Goal: Task Accomplishment & Management: Manage account settings

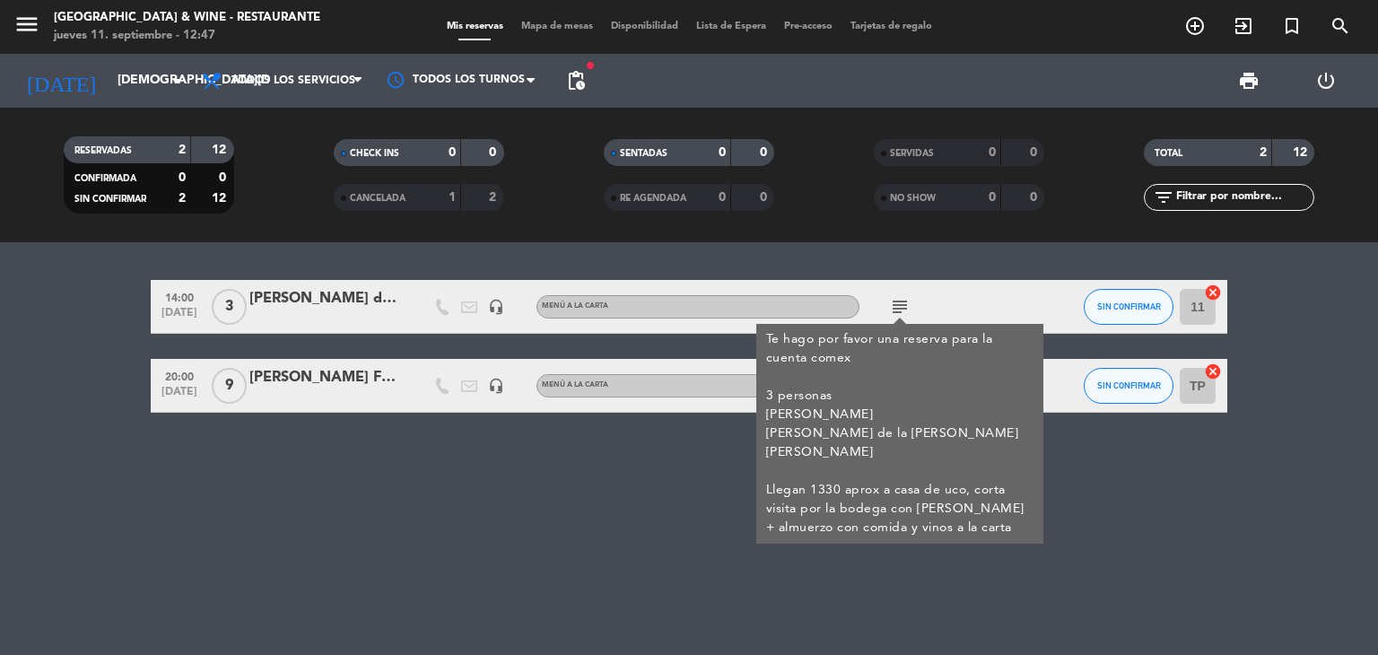
click at [926, 292] on div "subject Te hago por favor una reserva para la cuenta comex 3 personas [PERSON_N…" at bounding box center [940, 306] width 161 height 53
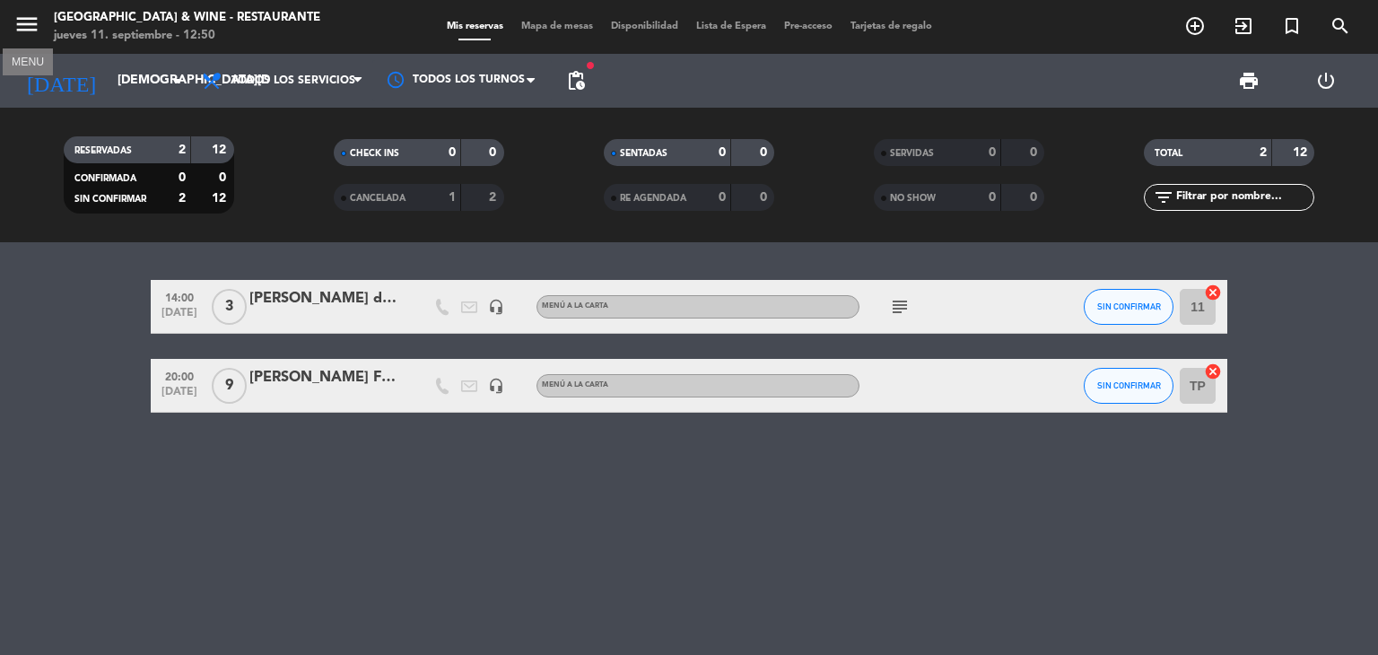
click at [22, 22] on icon "menu" at bounding box center [26, 24] width 27 height 27
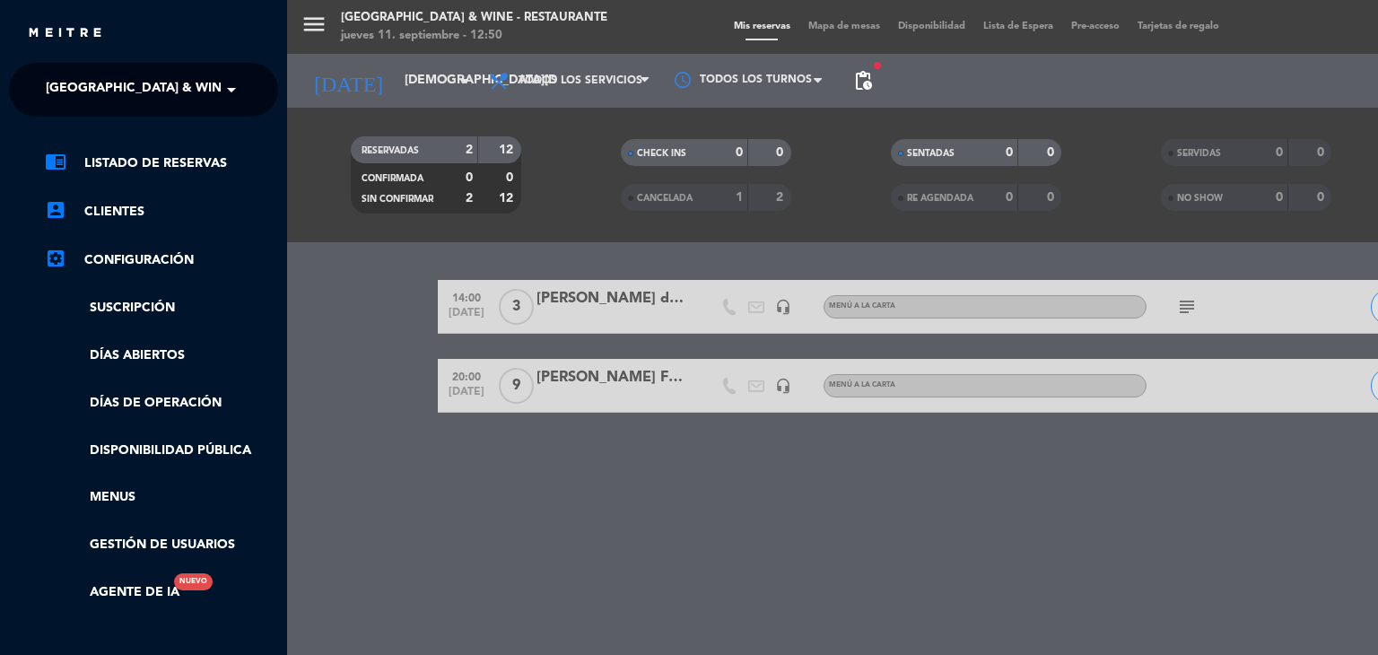
click at [132, 92] on span "[GEOGRAPHIC_DATA] & Wine - Restaurante" at bounding box center [188, 90] width 284 height 38
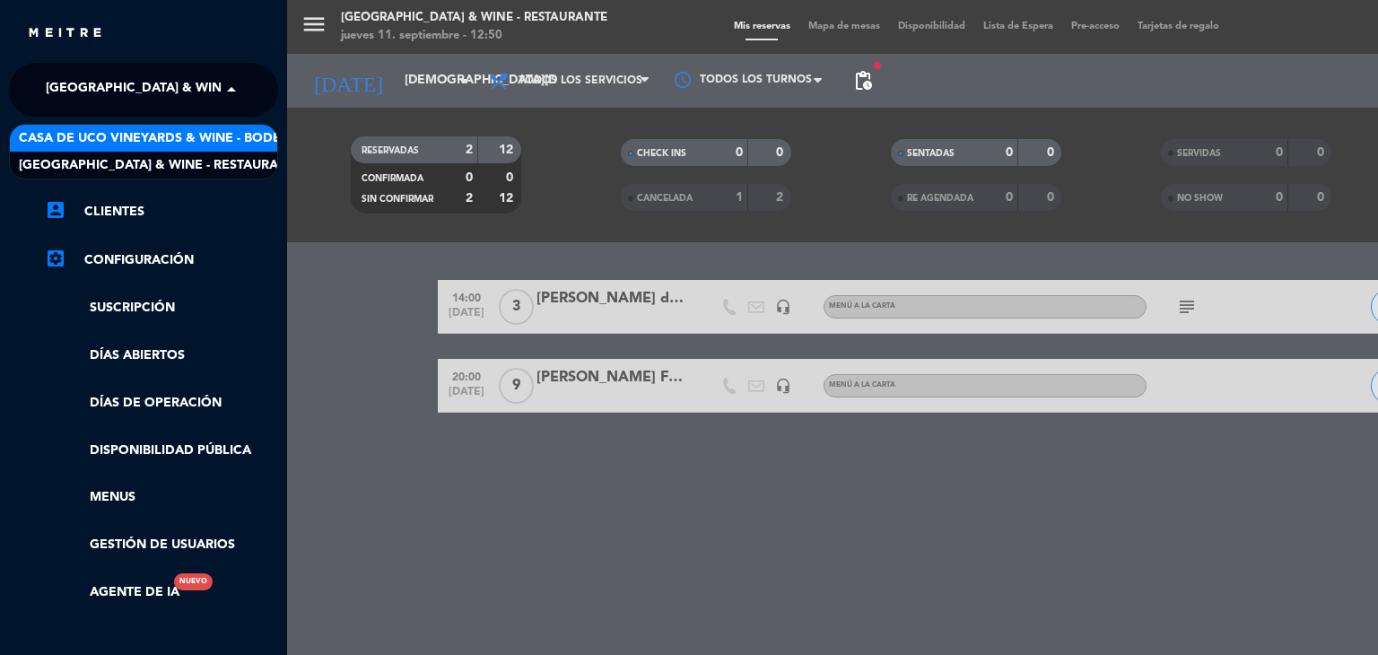
click at [166, 144] on span "Casa de Uco Vineyards & Wine - Bodega" at bounding box center [159, 138] width 281 height 21
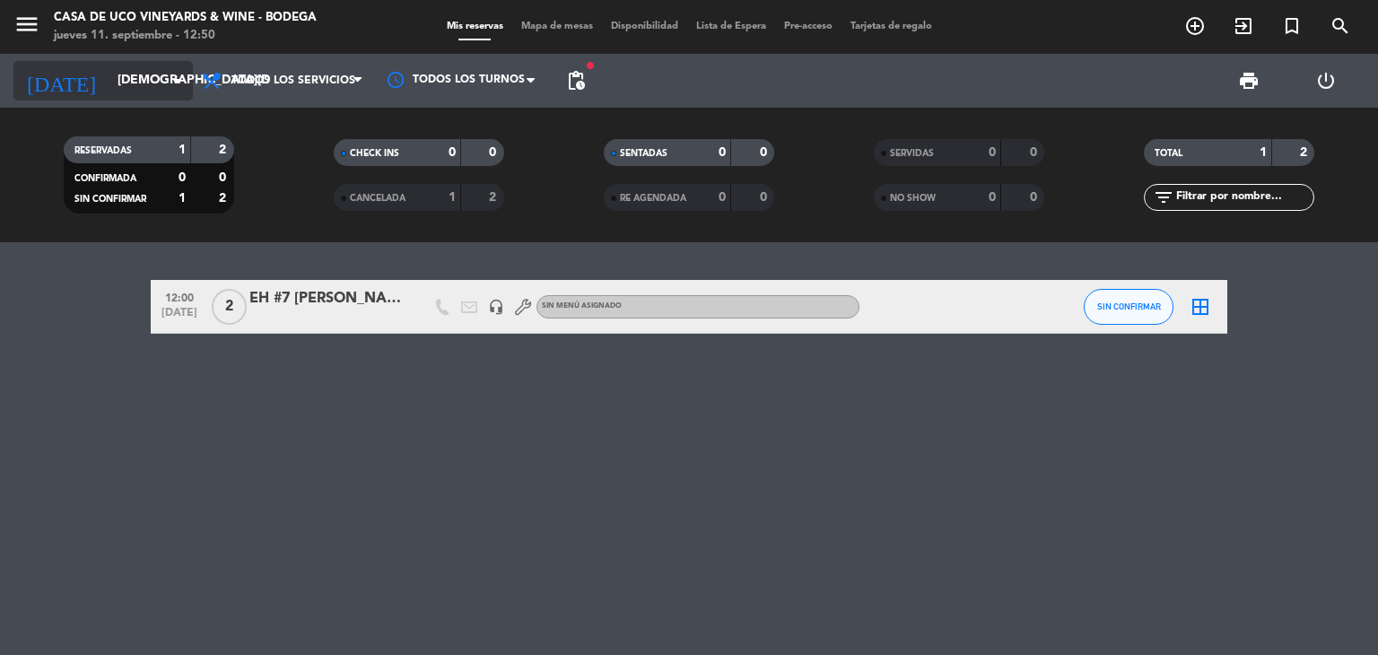
click at [109, 92] on input "[DEMOGRAPHIC_DATA][DATE]" at bounding box center [194, 81] width 170 height 32
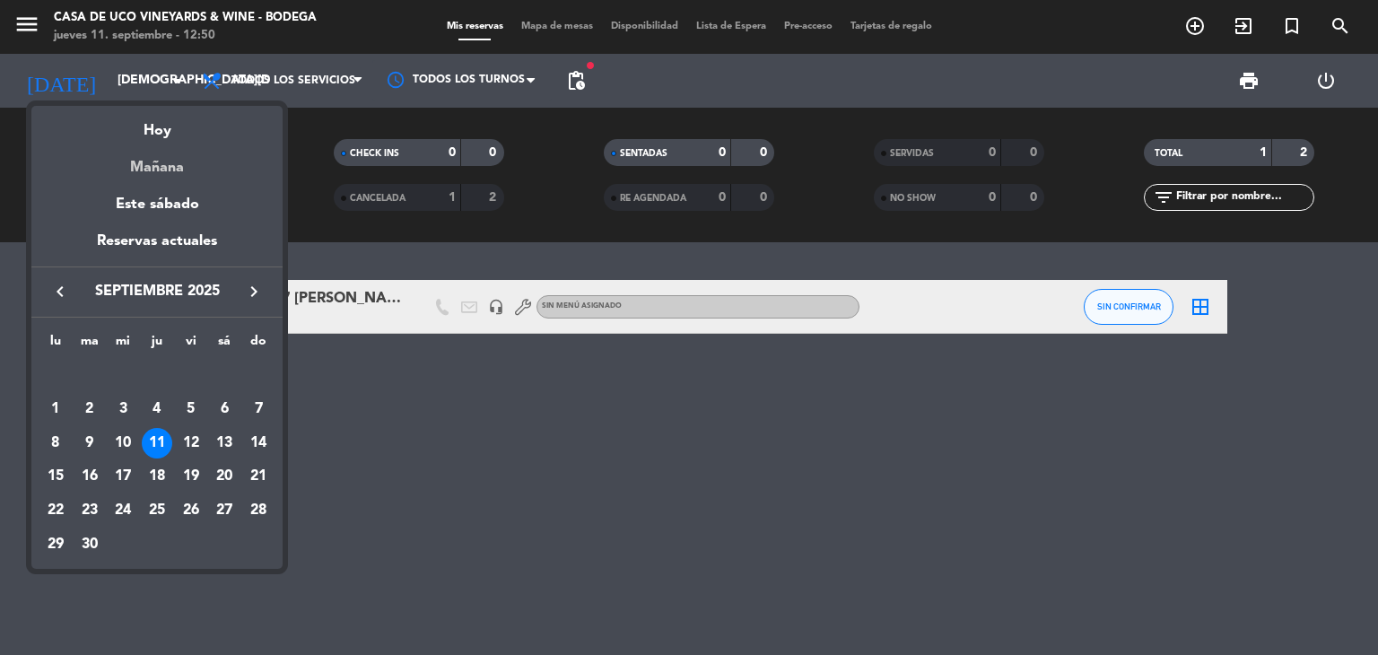
click at [158, 179] on div "Mañana" at bounding box center [156, 161] width 251 height 37
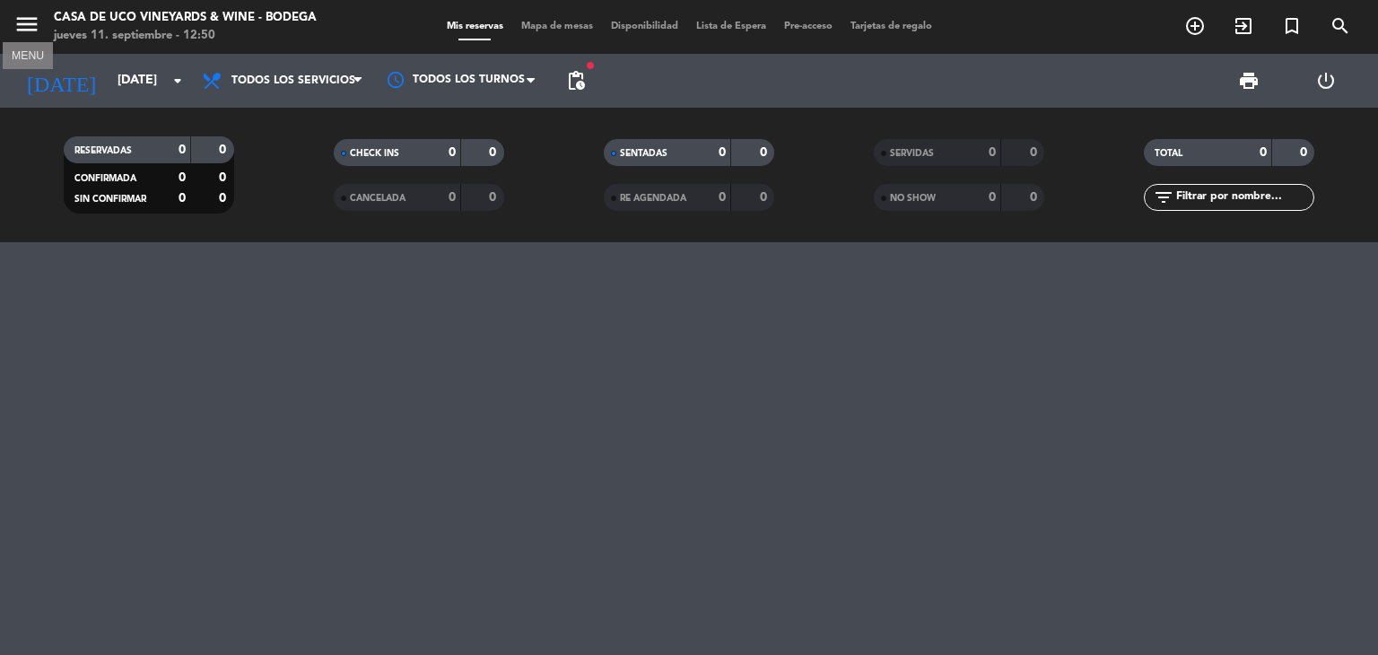
click at [20, 19] on icon "menu" at bounding box center [26, 24] width 27 height 27
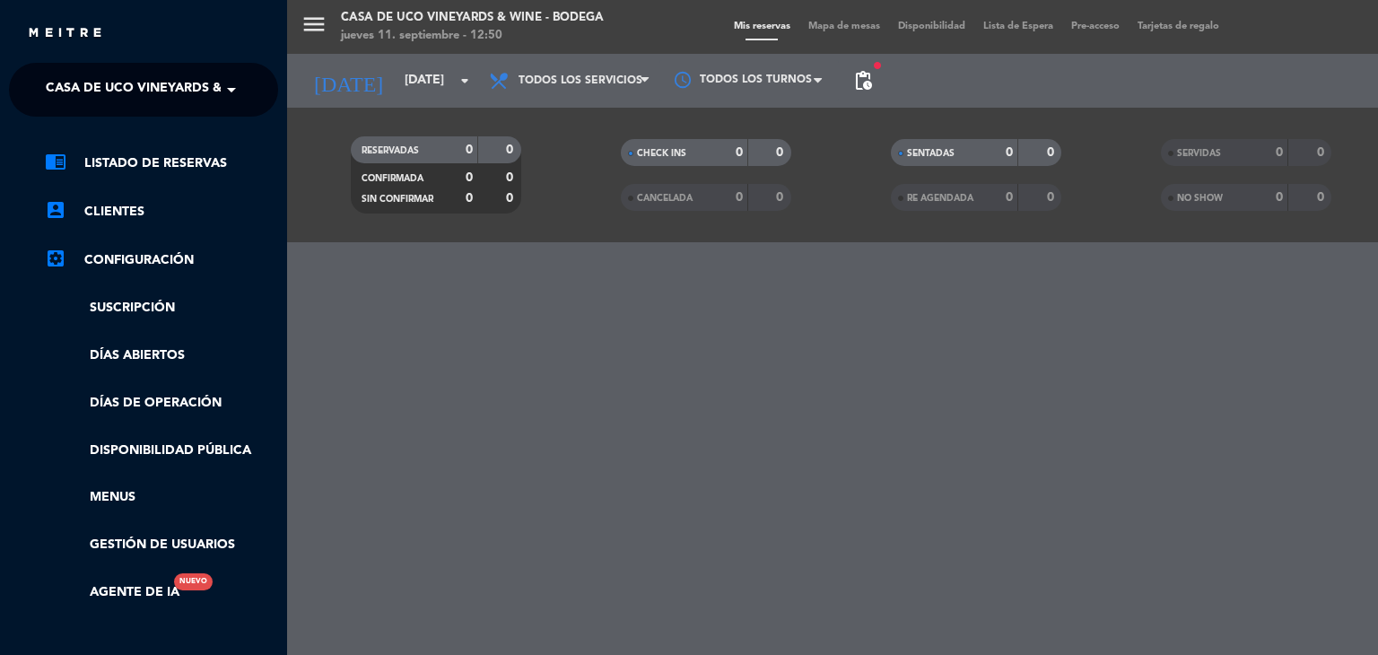
click at [187, 87] on span "Casa de Uco Vineyards & Wine - Bodega" at bounding box center [186, 90] width 281 height 38
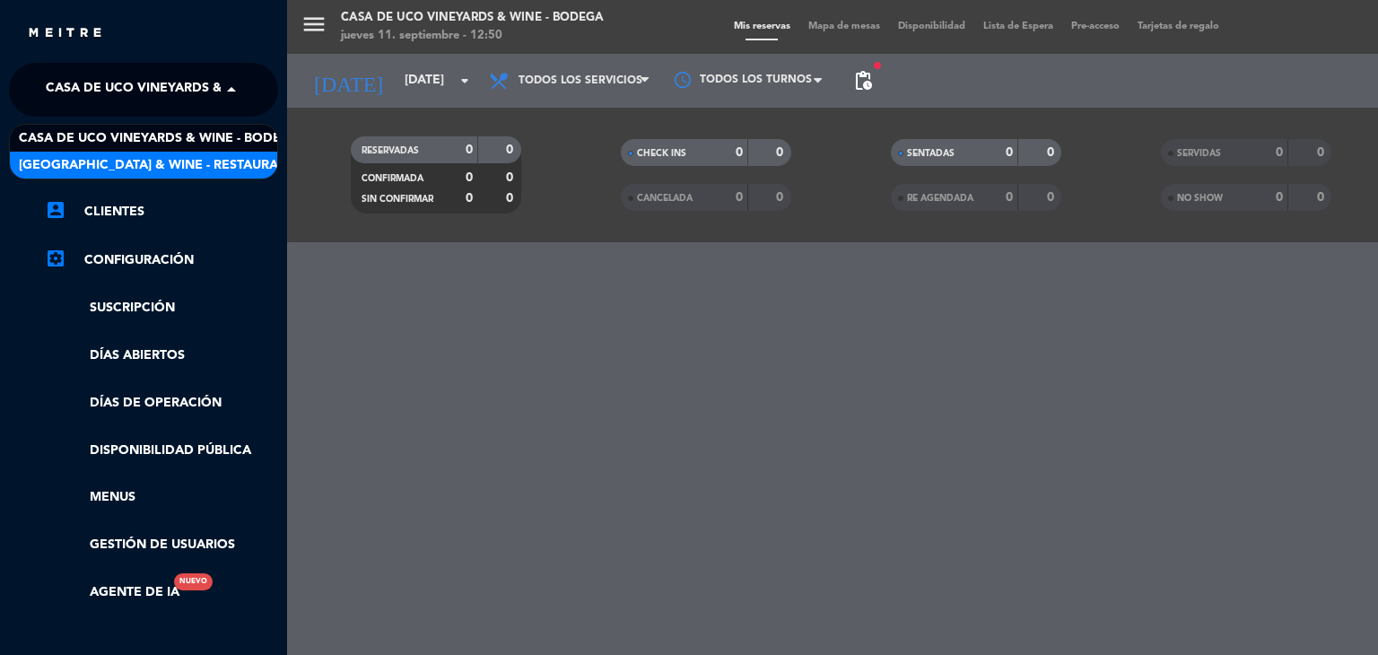
click at [189, 165] on span "[GEOGRAPHIC_DATA] & Wine - Restaurante" at bounding box center [161, 165] width 284 height 21
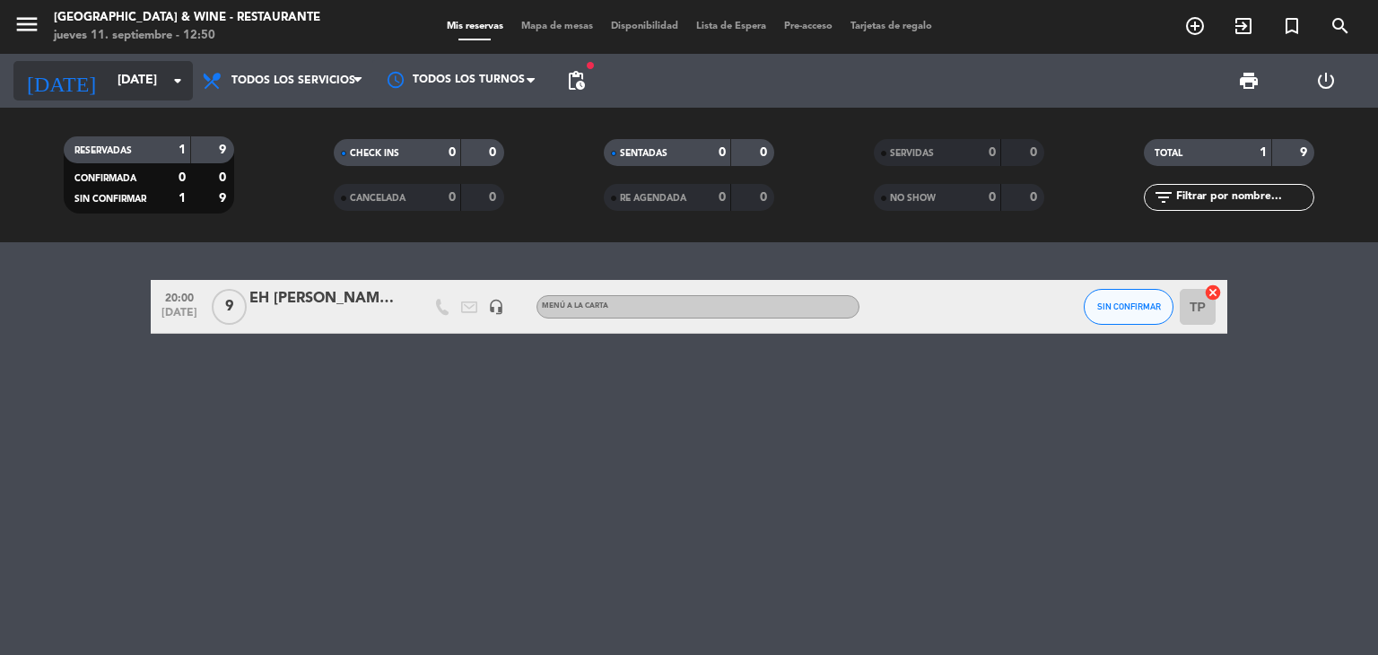
click at [144, 91] on input "[DATE]" at bounding box center [194, 81] width 170 height 32
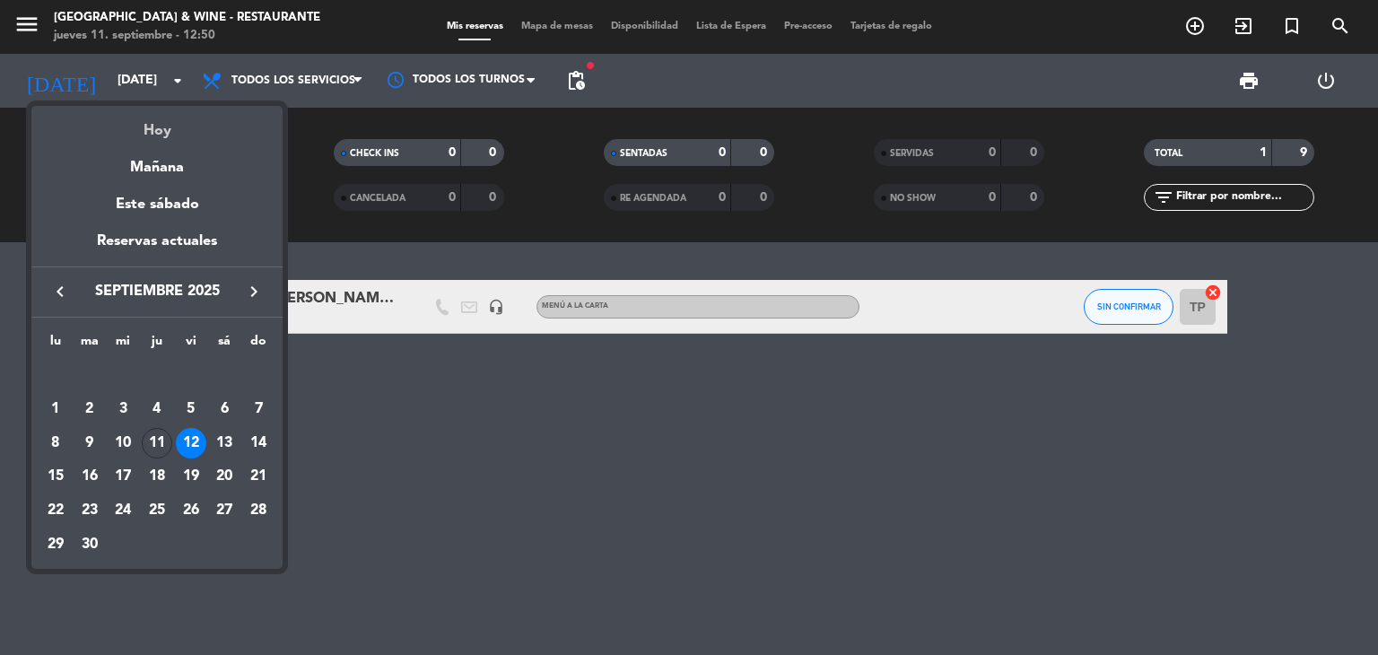
click at [160, 126] on div "Hoy" at bounding box center [156, 124] width 251 height 37
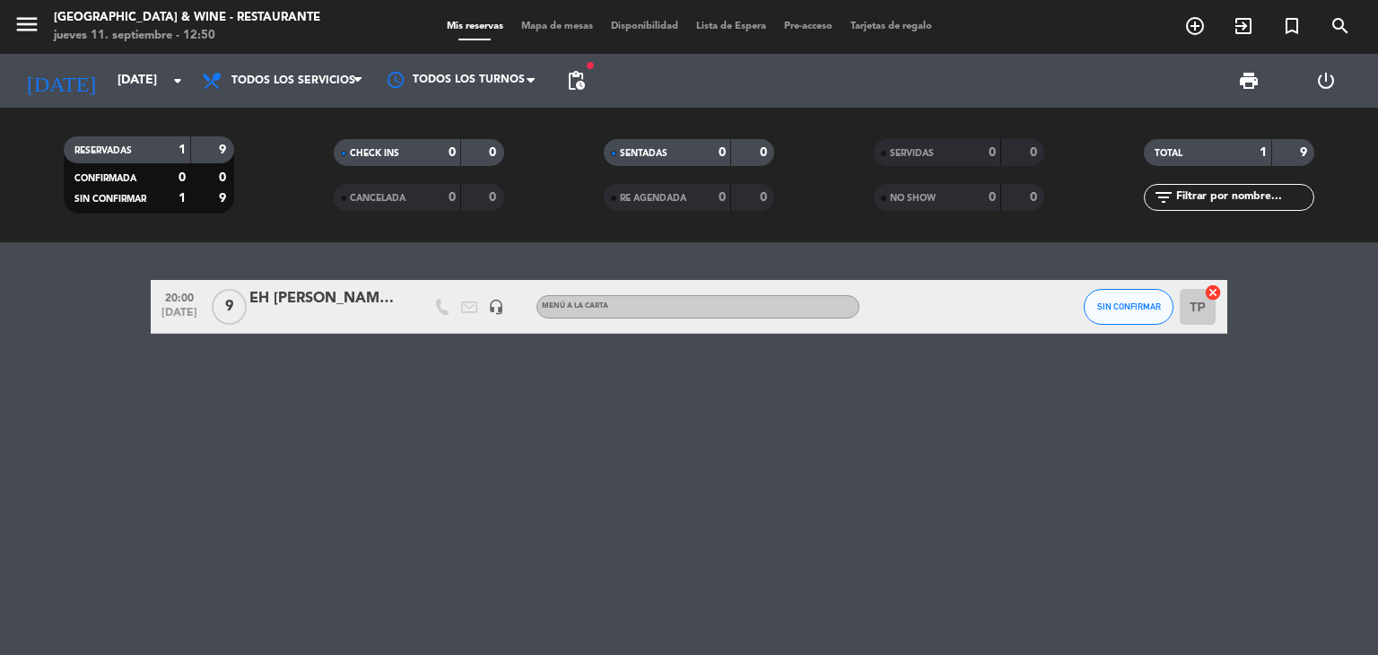
type input "[DEMOGRAPHIC_DATA][DATE]"
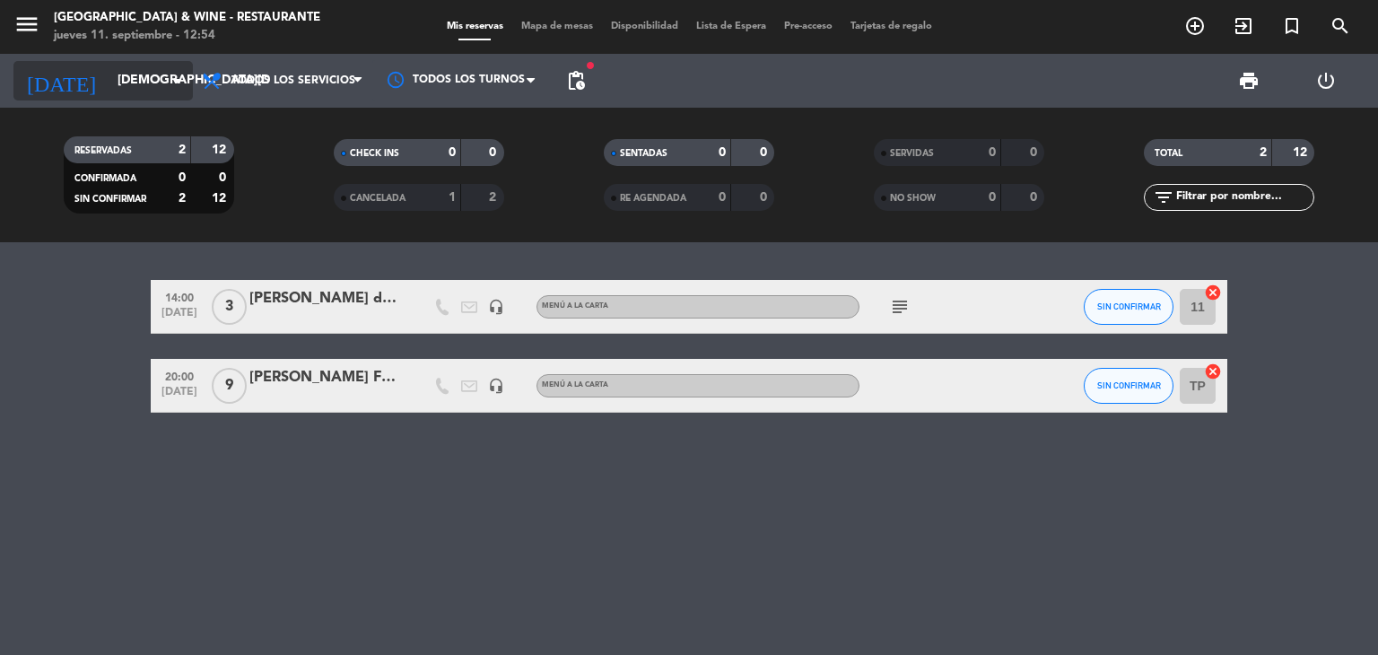
click at [129, 85] on input "[DEMOGRAPHIC_DATA][DATE]" at bounding box center [194, 81] width 170 height 32
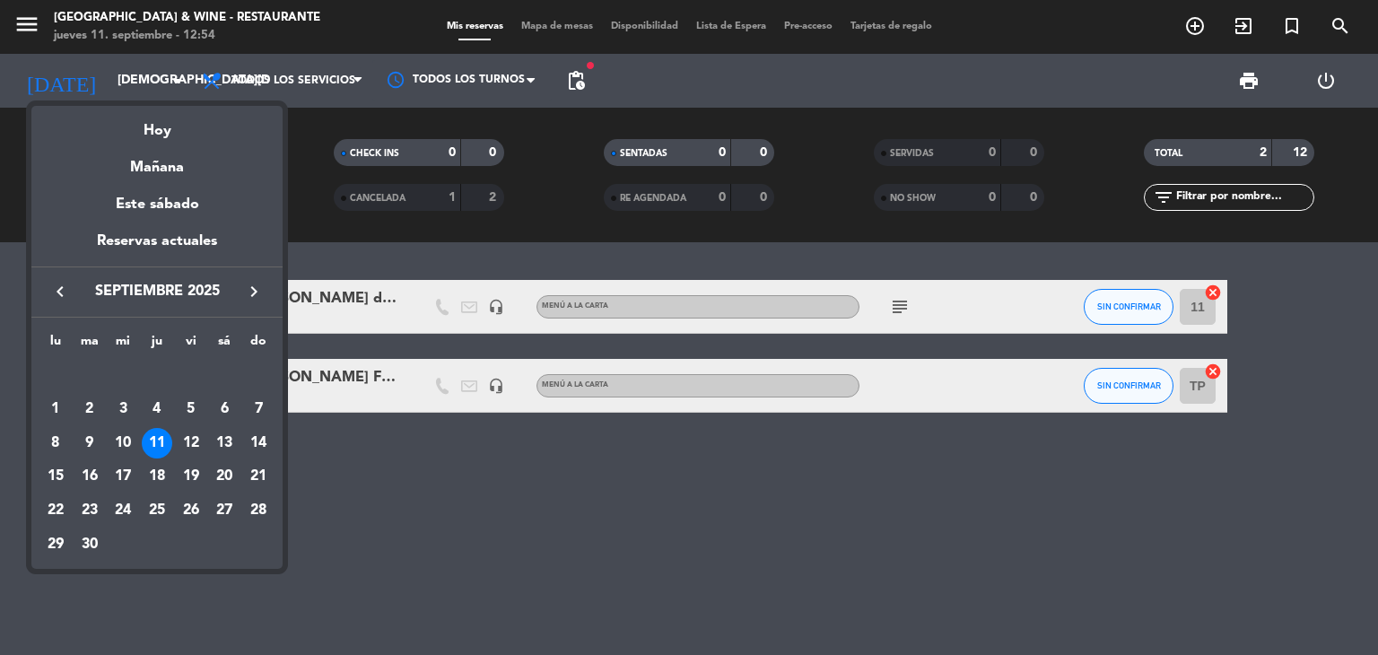
click at [22, 30] on div at bounding box center [689, 327] width 1378 height 655
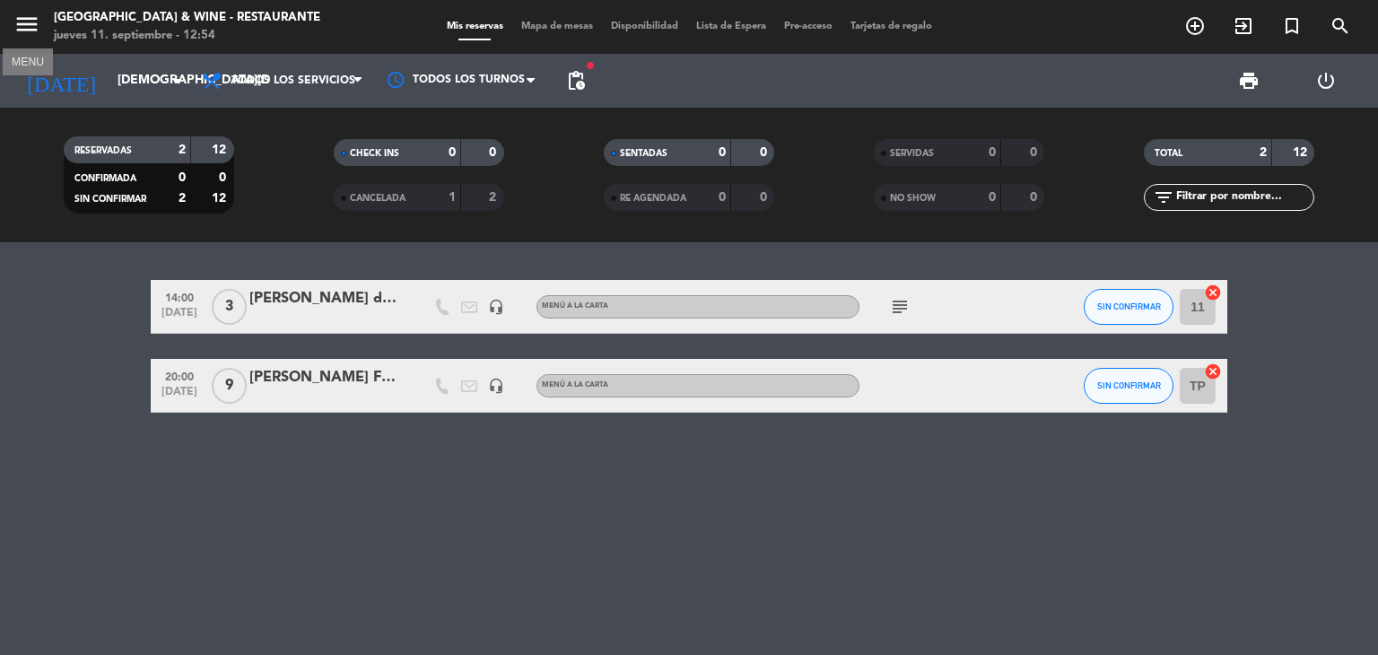
drag, startPoint x: 18, startPoint y: 23, endPoint x: 64, endPoint y: 78, distance: 71.3
click at [18, 22] on icon "menu" at bounding box center [26, 24] width 27 height 27
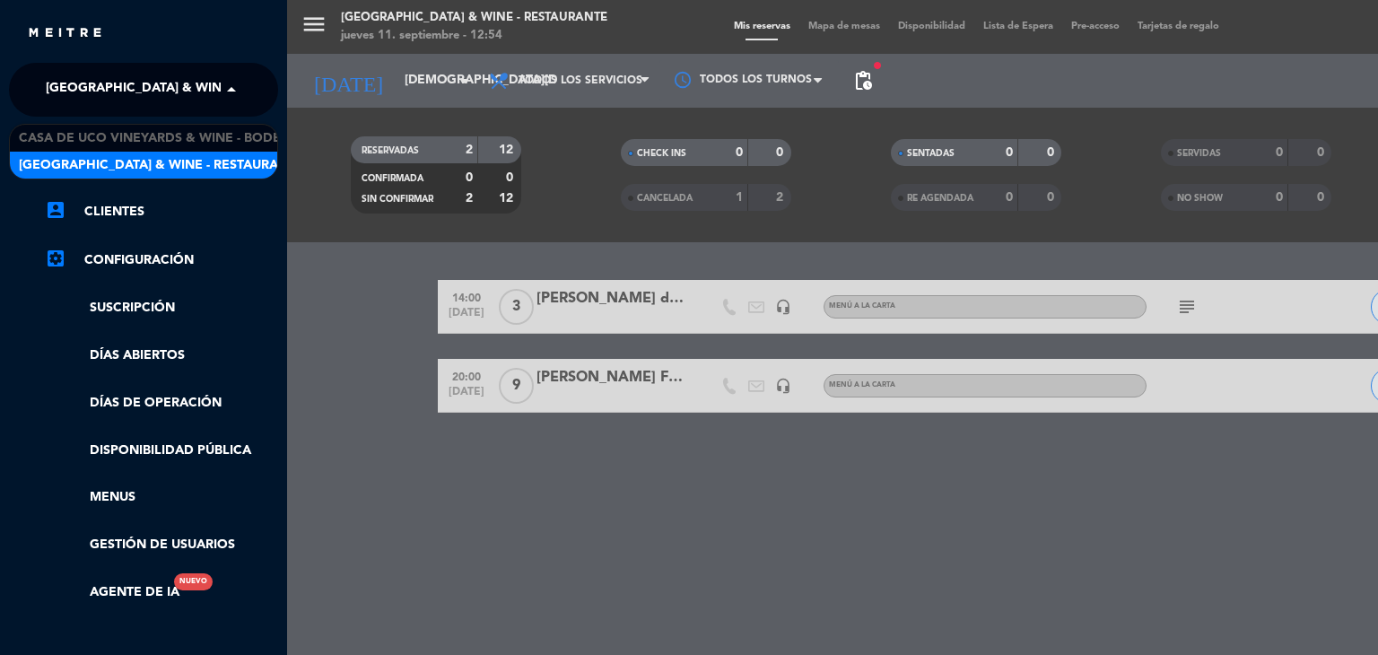
click at [85, 84] on span "[GEOGRAPHIC_DATA] & Wine - Restaurante" at bounding box center [188, 90] width 284 height 38
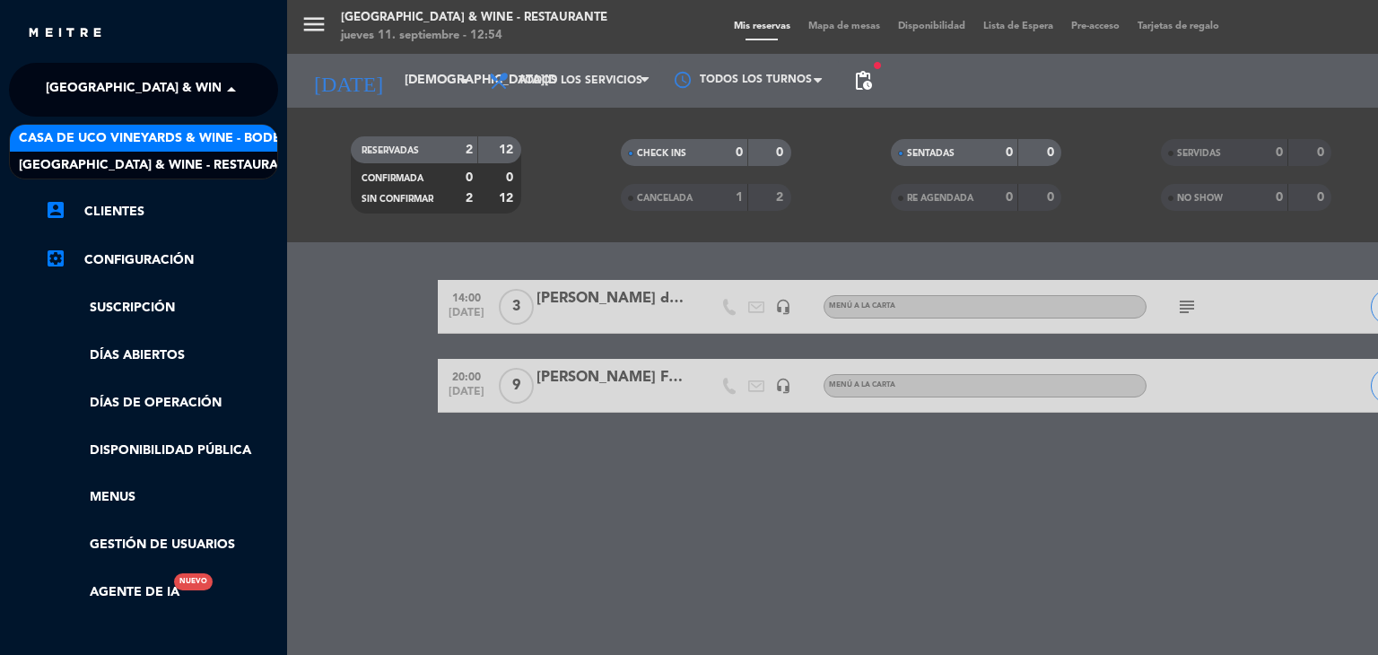
click at [111, 141] on span "Casa de Uco Vineyards & Wine - Bodega" at bounding box center [159, 138] width 281 height 21
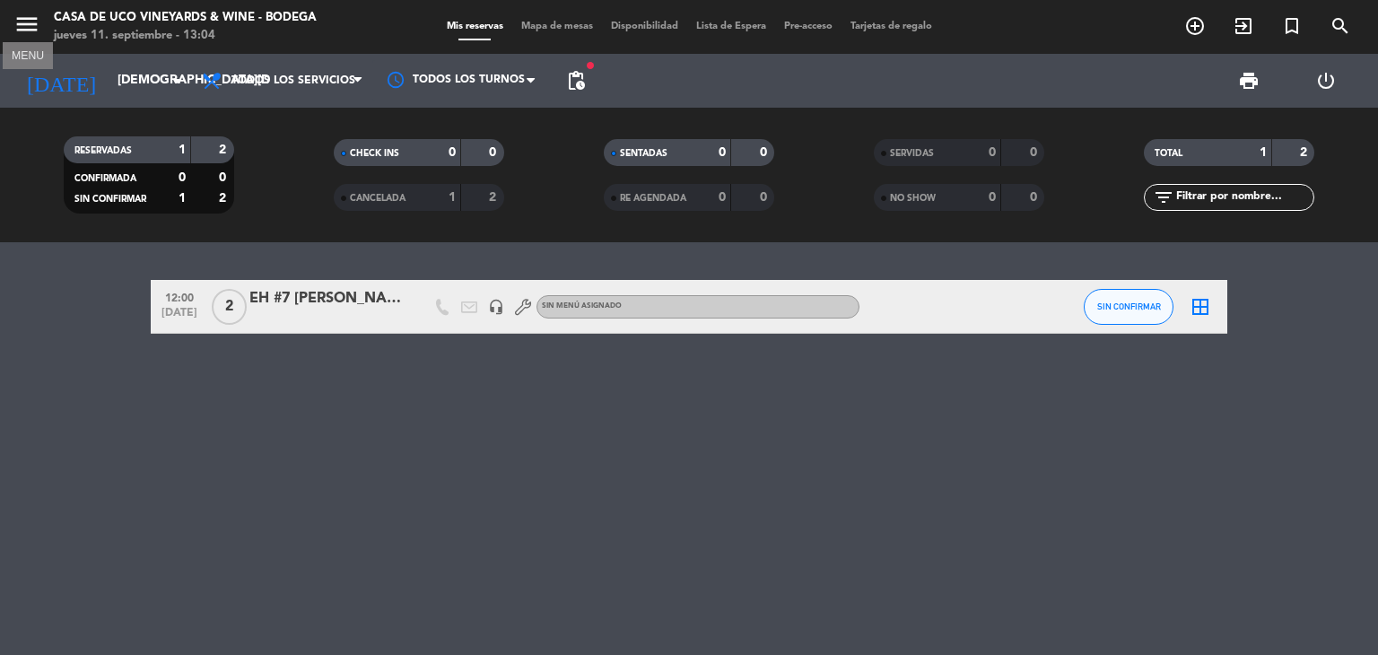
click at [20, 23] on icon "menu" at bounding box center [26, 24] width 27 height 27
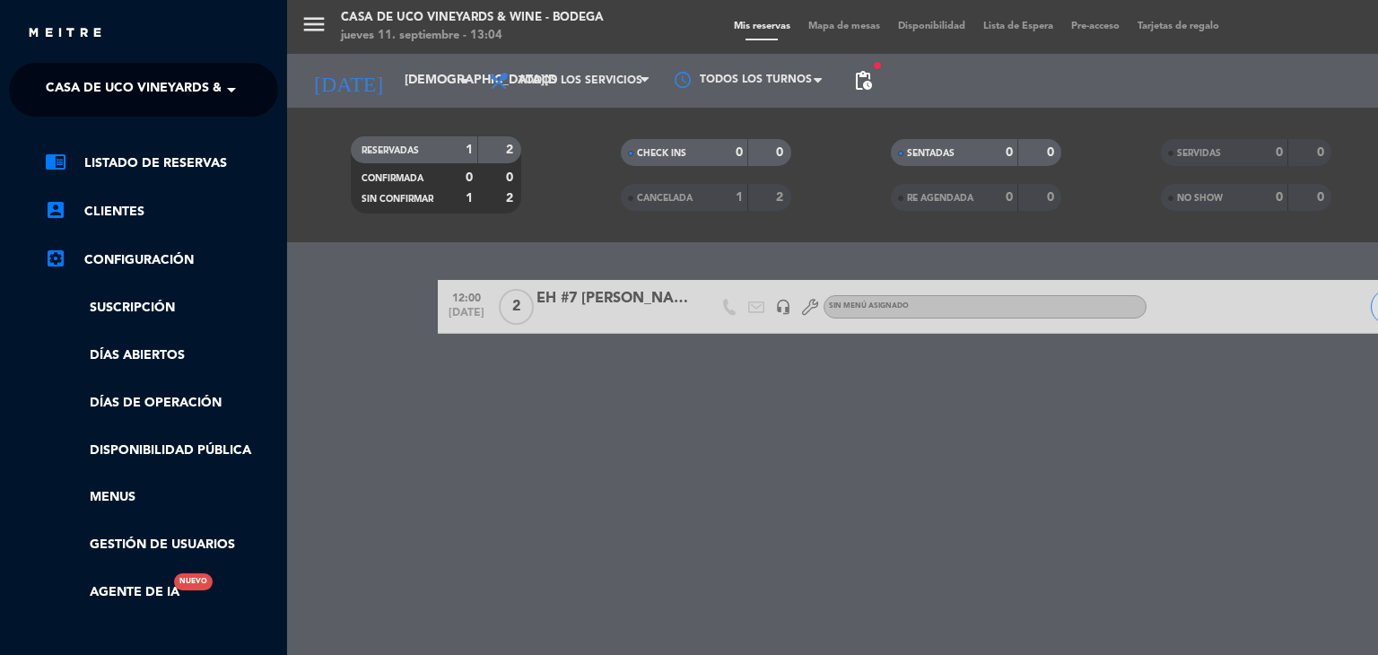
click at [179, 99] on span "Casa de Uco Vineyards & Wine - Bodega" at bounding box center [186, 90] width 281 height 38
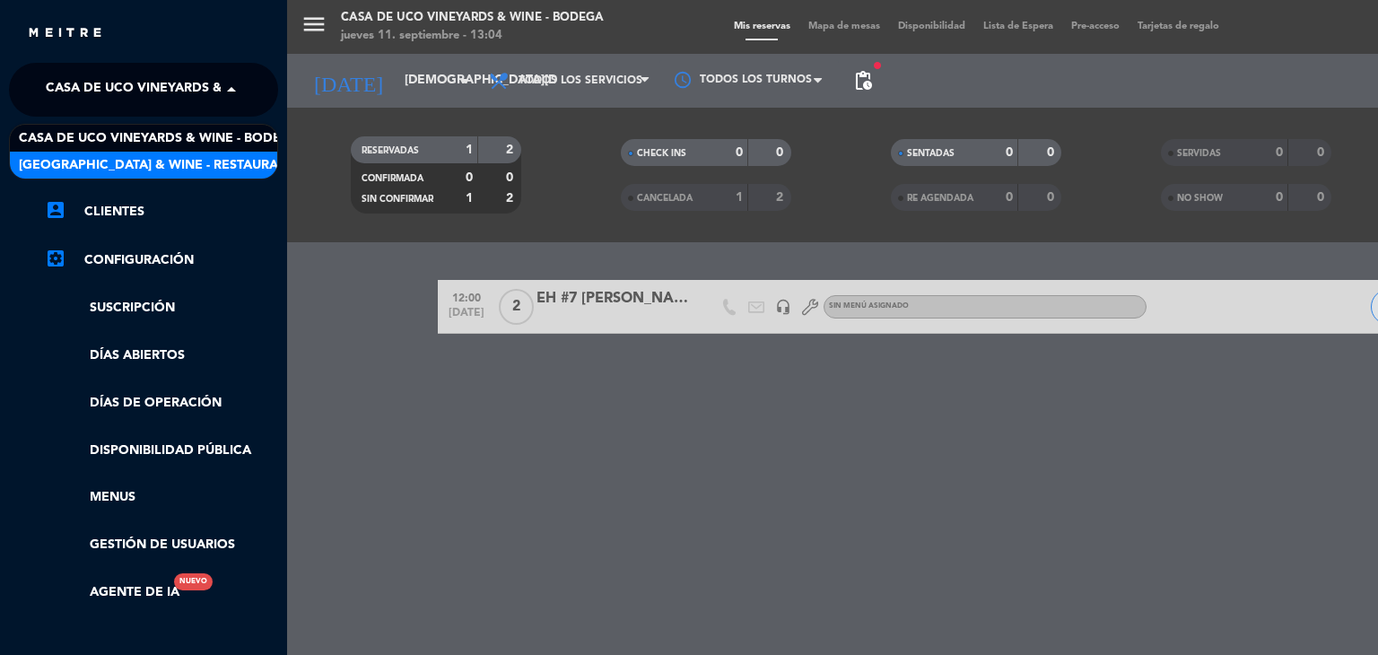
click at [202, 170] on span "[GEOGRAPHIC_DATA] & Wine - Restaurante" at bounding box center [161, 165] width 284 height 21
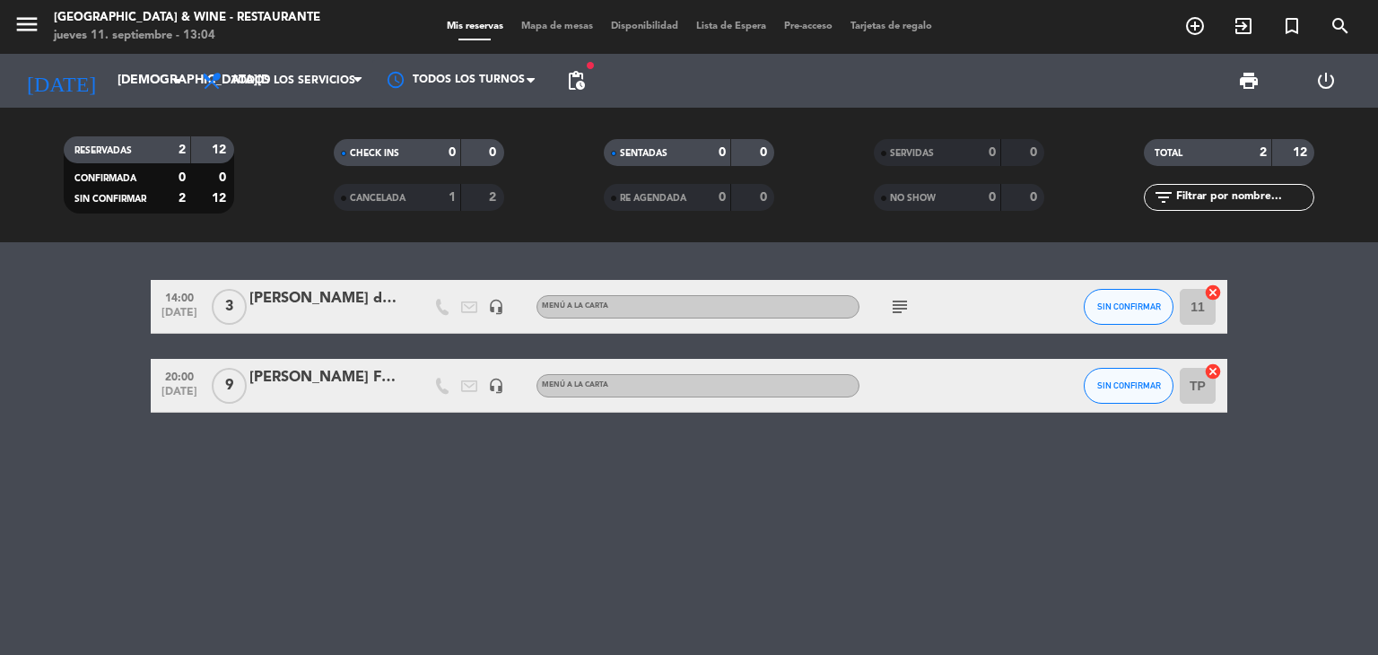
click at [901, 310] on icon "subject" at bounding box center [900, 307] width 22 height 22
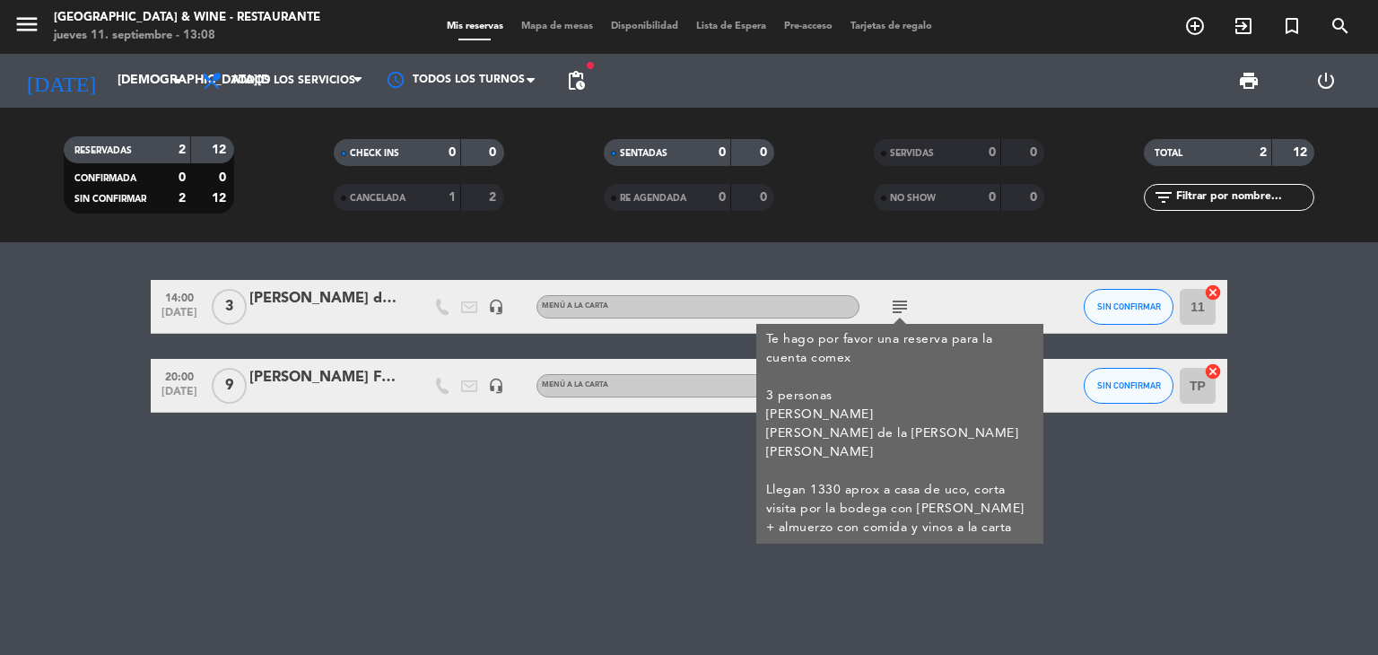
click at [423, 507] on div "14:00 [DATE] 3 [PERSON_NAME] de la [PERSON_NAME] [PERSON_NAME] headset_mic MENÚ…" at bounding box center [689, 448] width 1378 height 413
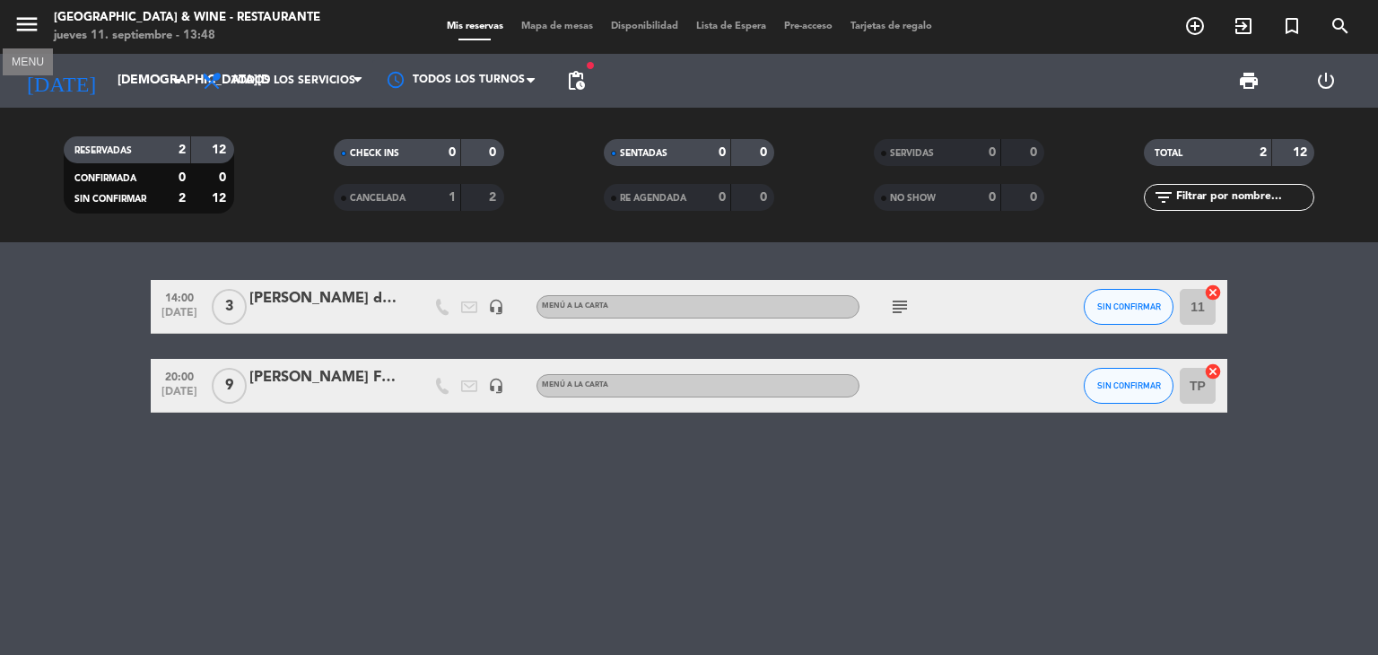
click at [26, 22] on icon "menu" at bounding box center [26, 24] width 27 height 27
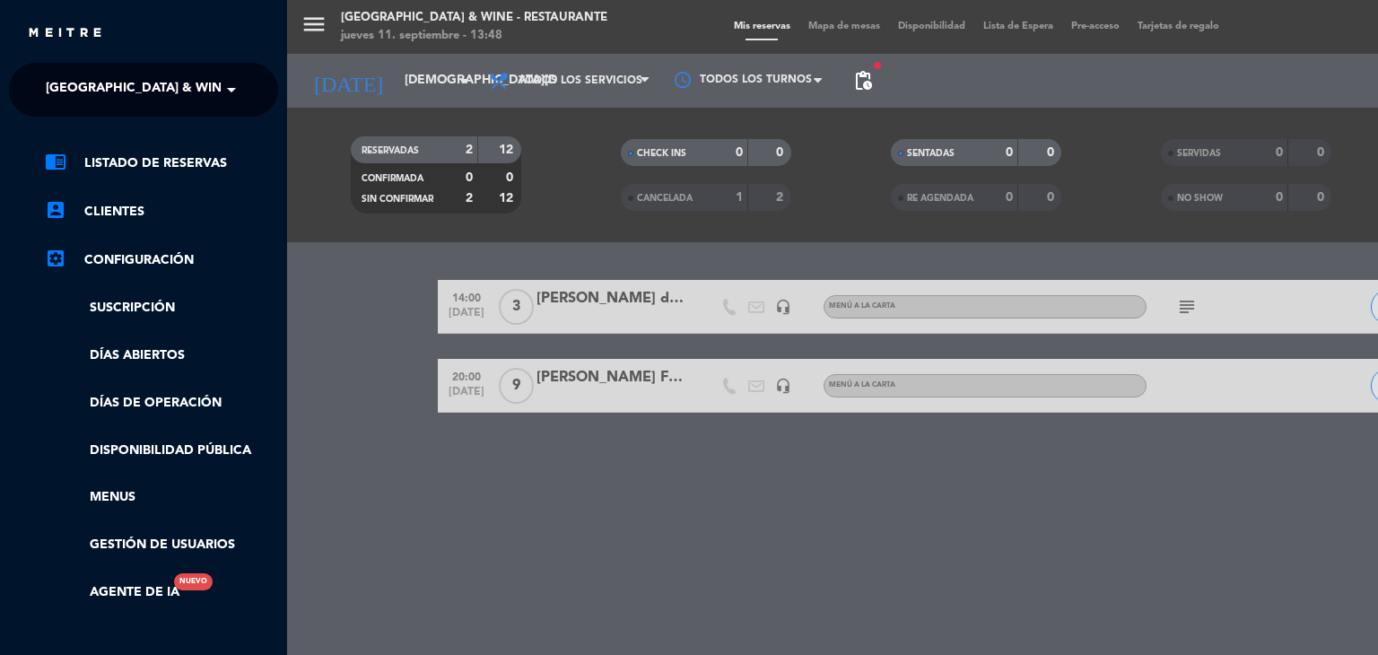
click at [134, 76] on span "[GEOGRAPHIC_DATA] & Wine - Restaurante" at bounding box center [188, 90] width 284 height 38
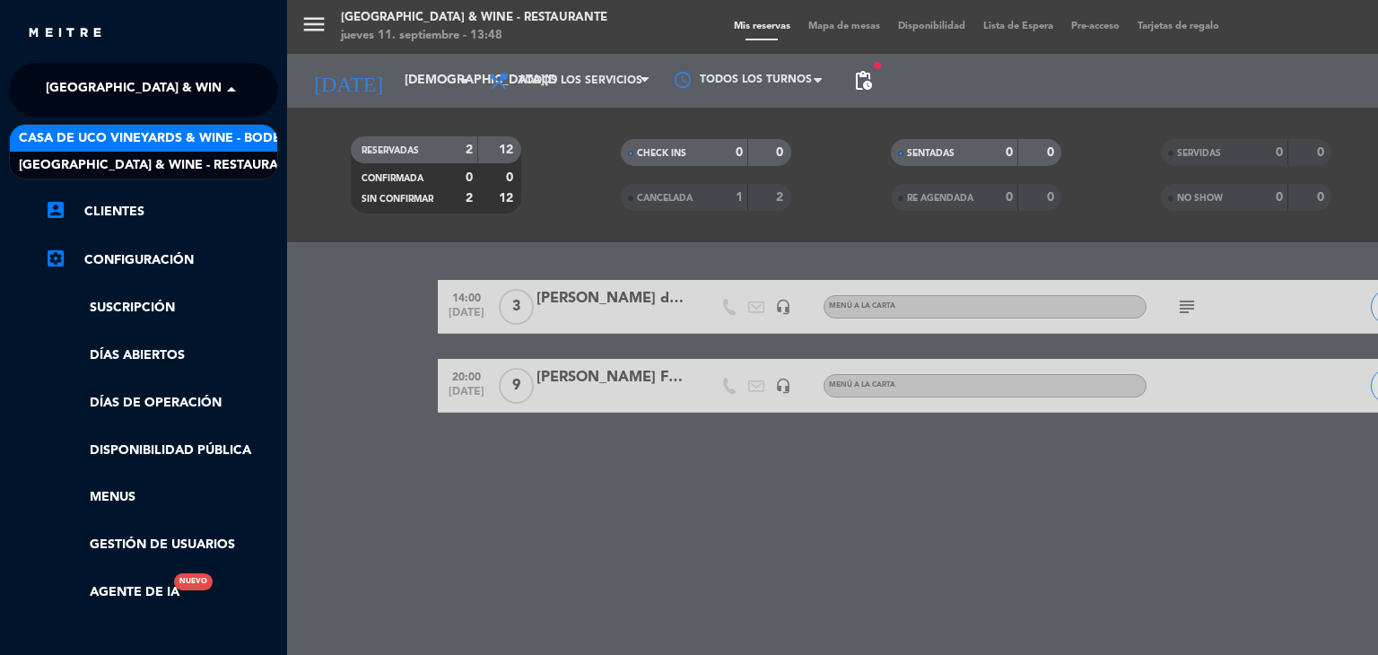
click at [170, 137] on span "Casa de Uco Vineyards & Wine - Bodega" at bounding box center [159, 138] width 281 height 21
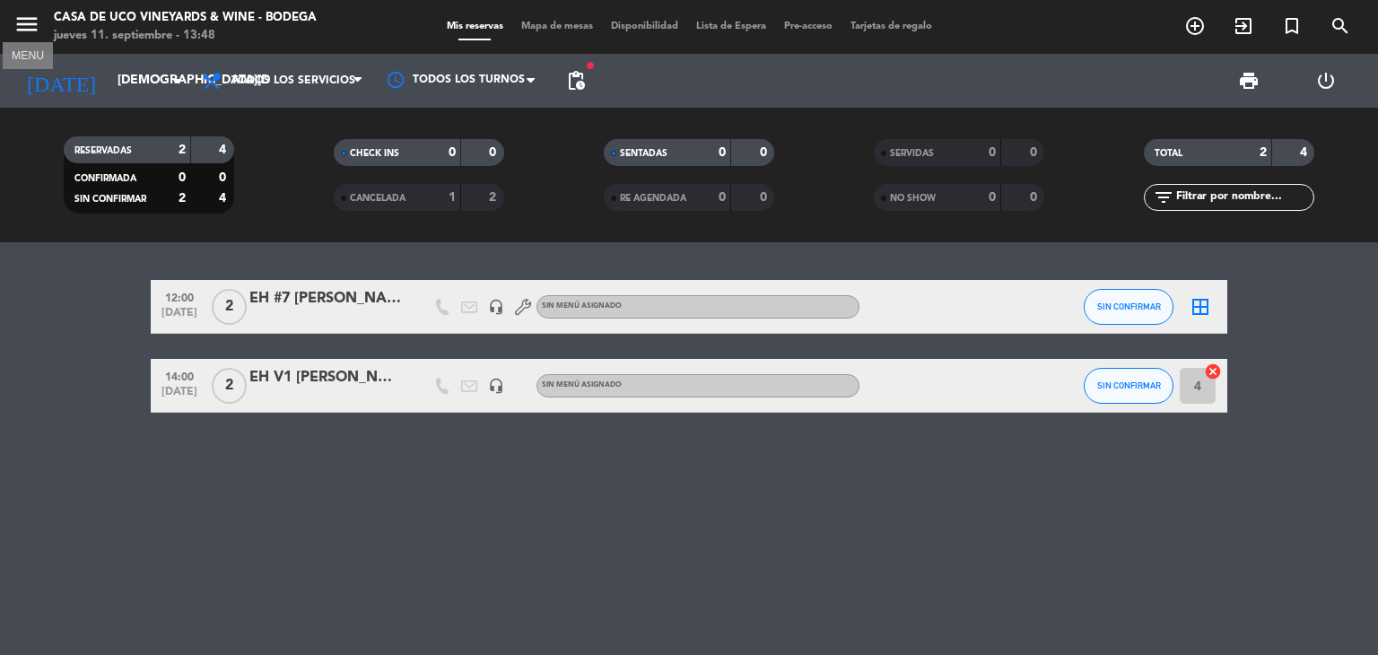
click at [28, 22] on icon "menu" at bounding box center [26, 24] width 27 height 27
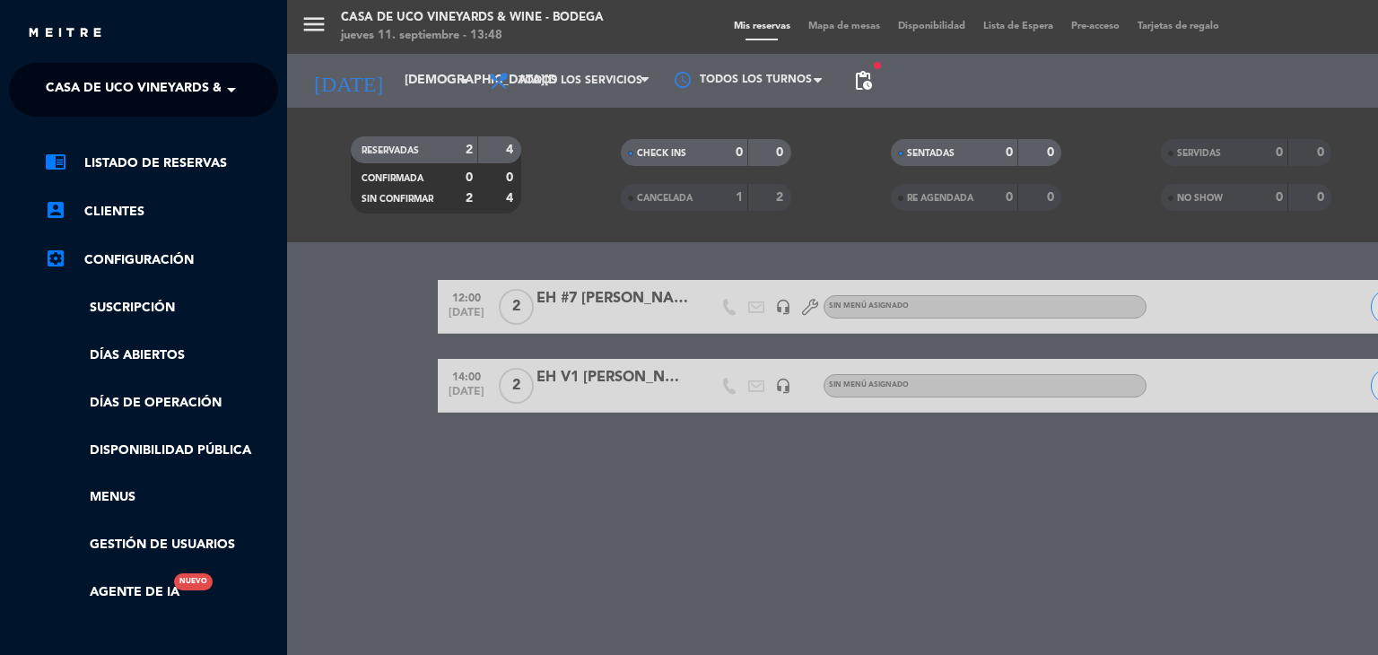
click at [111, 83] on span "Casa de Uco Vineyards & Wine - Bodega" at bounding box center [186, 90] width 281 height 38
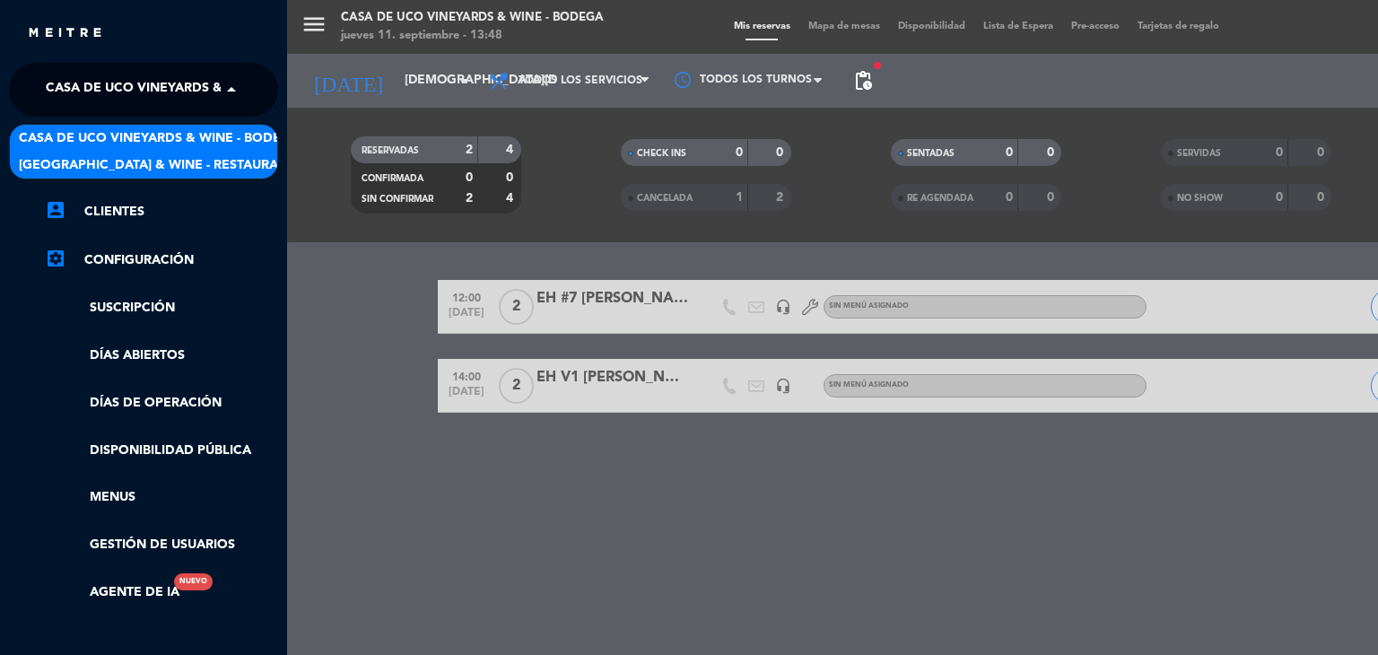
click at [159, 163] on span "[GEOGRAPHIC_DATA] & Wine - Restaurante" at bounding box center [161, 165] width 284 height 21
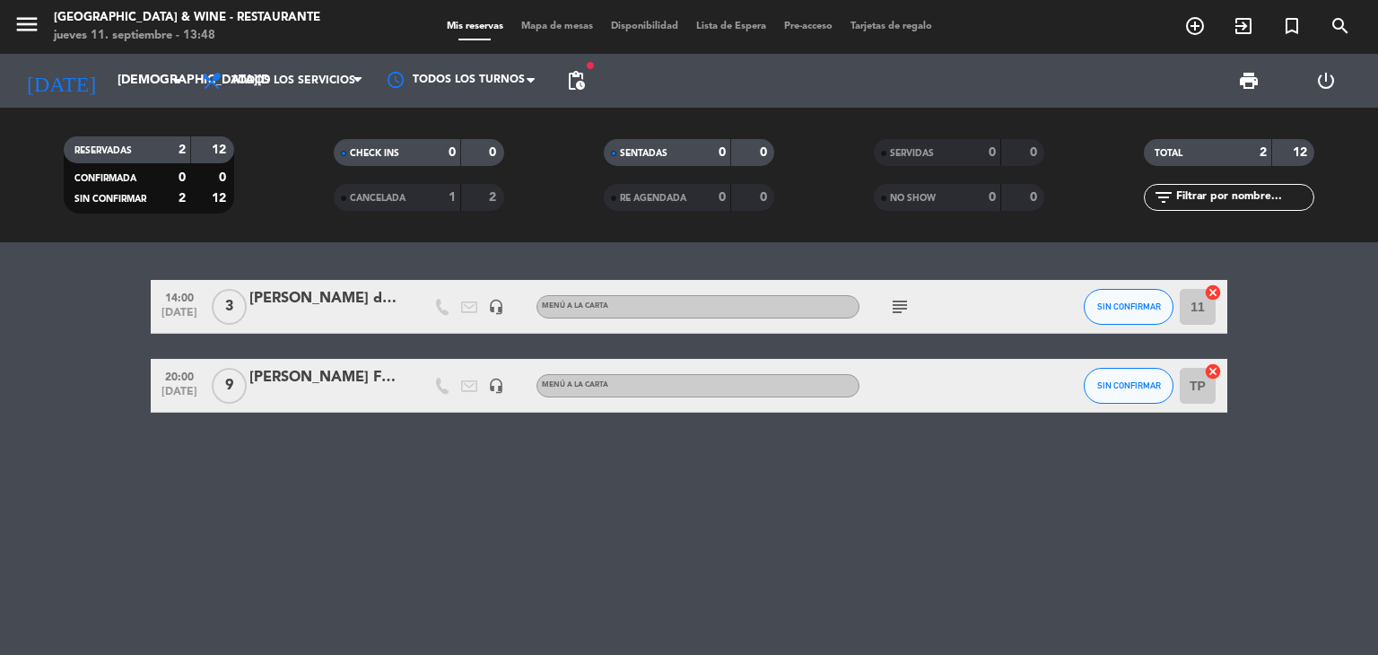
click at [299, 520] on div "14:00 [DATE] 3 [PERSON_NAME] de la [PERSON_NAME] [PERSON_NAME] headset_mic MENÚ…" at bounding box center [689, 448] width 1378 height 413
click at [902, 306] on icon "subject" at bounding box center [900, 307] width 22 height 22
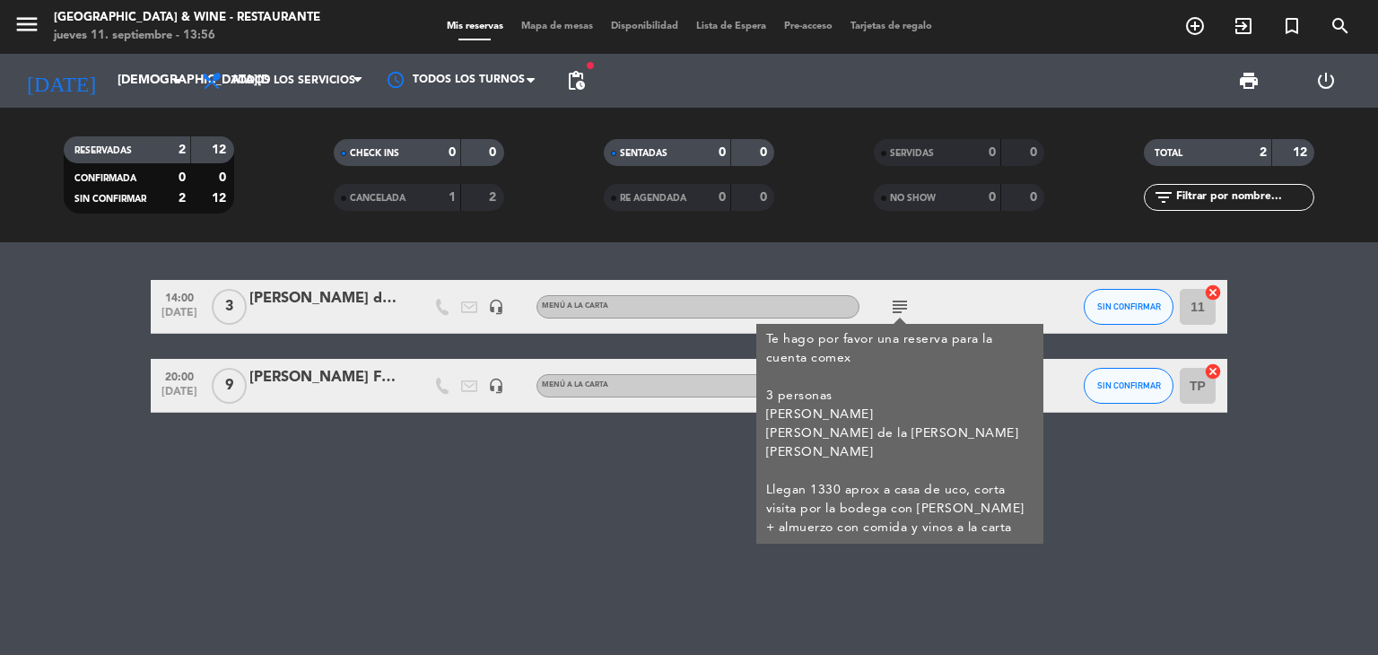
click at [896, 300] on icon "subject" at bounding box center [900, 307] width 22 height 22
